Goal: Find contact information: Find contact information

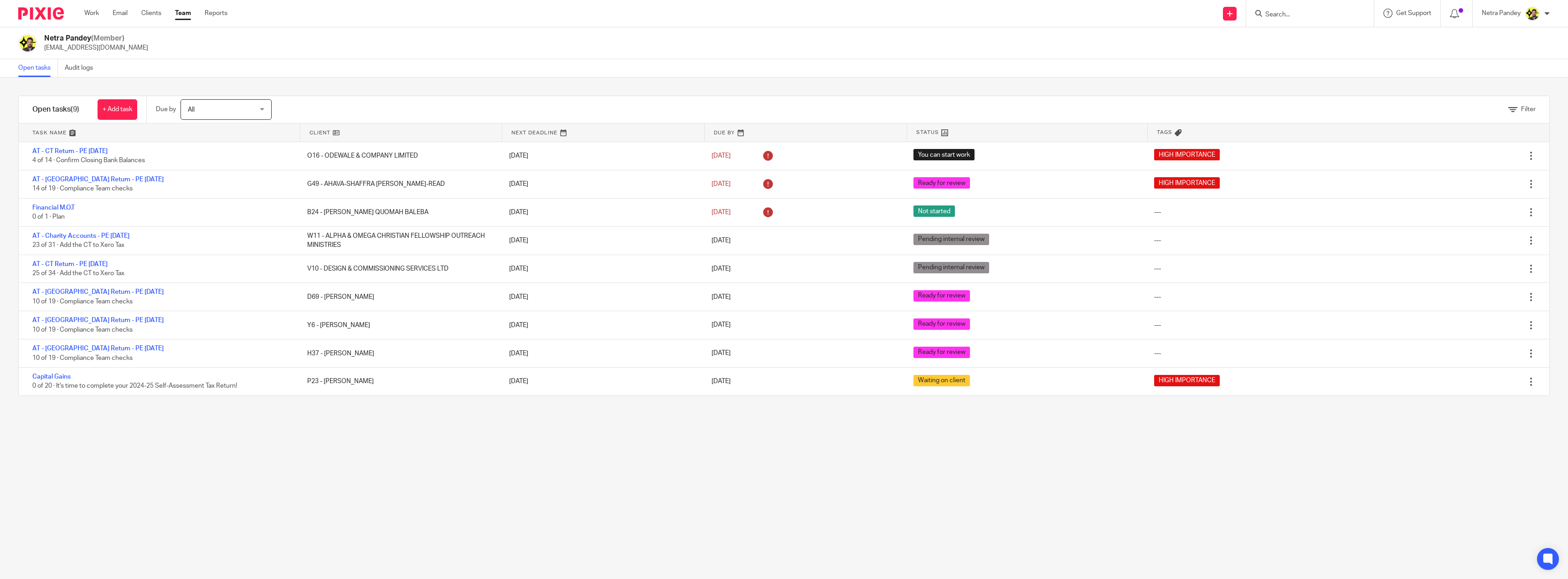
click at [1287, 18] on input "Search" at bounding box center [1305, 15] width 82 height 8
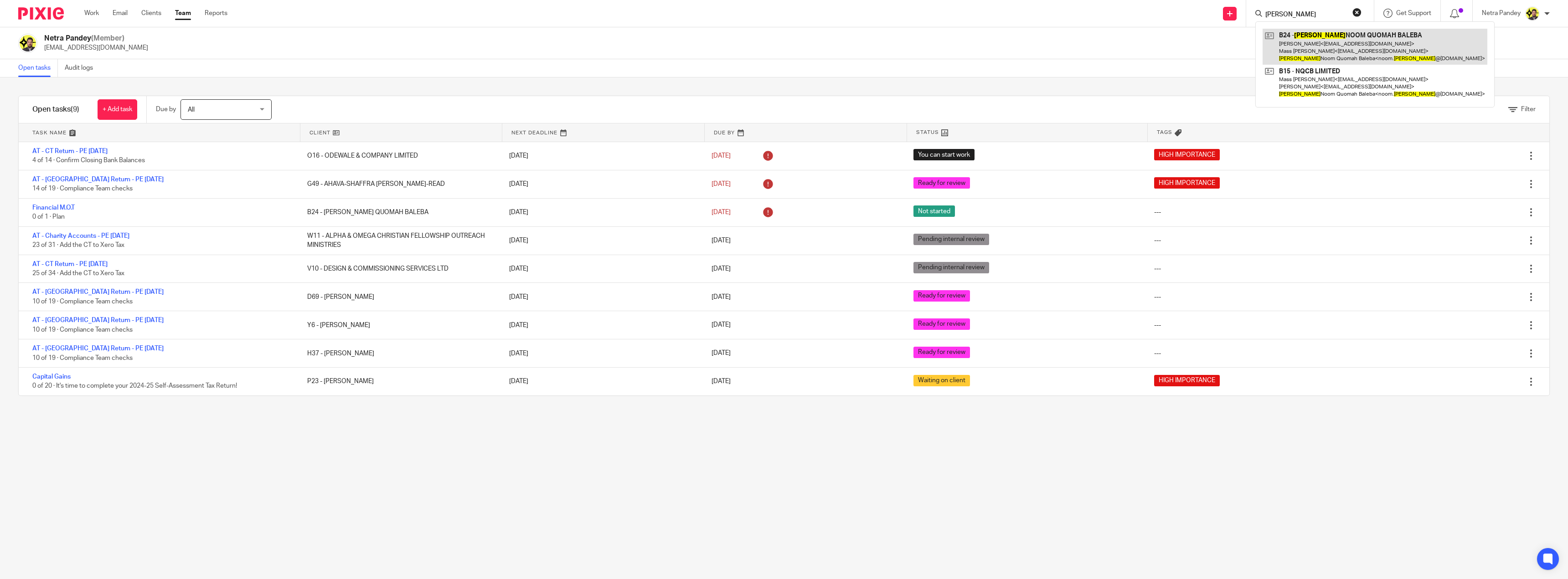
type input "CARLOS"
click at [1301, 42] on link at bounding box center [1375, 46] width 225 height 36
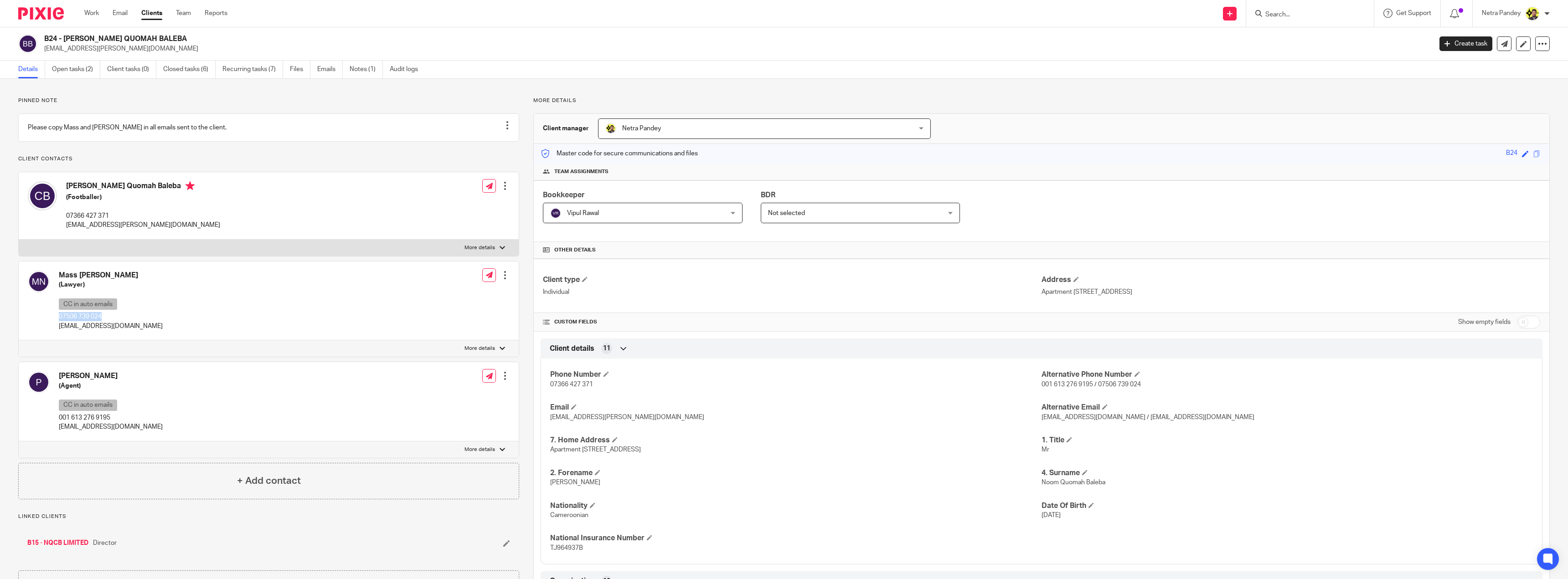
drag, startPoint x: 103, startPoint y: 327, endPoint x: 59, endPoint y: 324, distance: 44.1
click at [59, 321] on p "07506 739 024" at bounding box center [111, 316] width 104 height 9
copy p "07506 739 024"
click at [173, 313] on div "Mass [PERSON_NAME] (Lawyer) CC in auto emails [PHONE_NUMBER] [EMAIL_ADDRESS][DO…" at bounding box center [269, 300] width 500 height 79
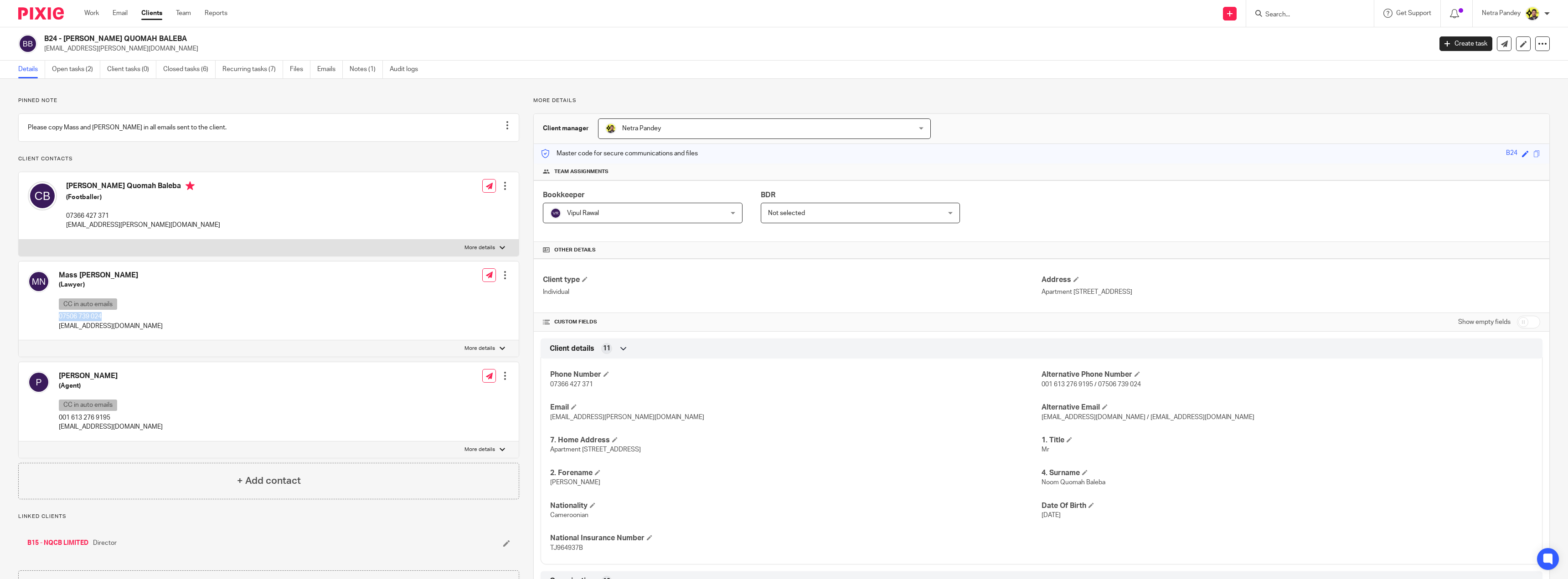
drag, startPoint x: 109, startPoint y: 324, endPoint x: 57, endPoint y: 325, distance: 52.0
click at [57, 325] on div "Mass [PERSON_NAME] (Lawyer) CC in auto emails [PHONE_NUMBER] [EMAIL_ADDRESS][DO…" at bounding box center [95, 300] width 135 height 69
click at [263, 327] on div "Mass [PERSON_NAME] (Lawyer) CC in auto emails [PHONE_NUMBER] [EMAIL_ADDRESS][DO…" at bounding box center [269, 300] width 500 height 79
